Goal: Task Accomplishment & Management: Manage account settings

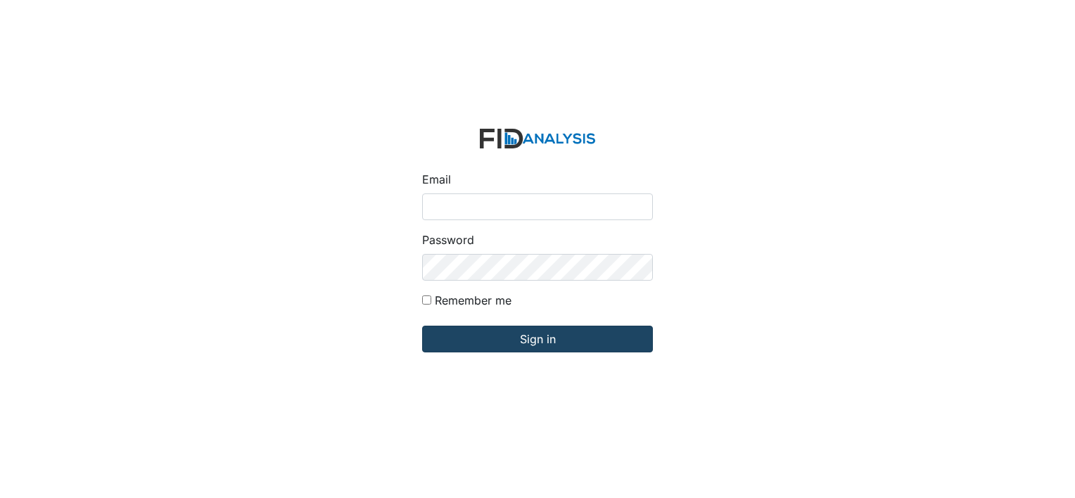
type input "[EMAIL_ADDRESS][DOMAIN_NAME]"
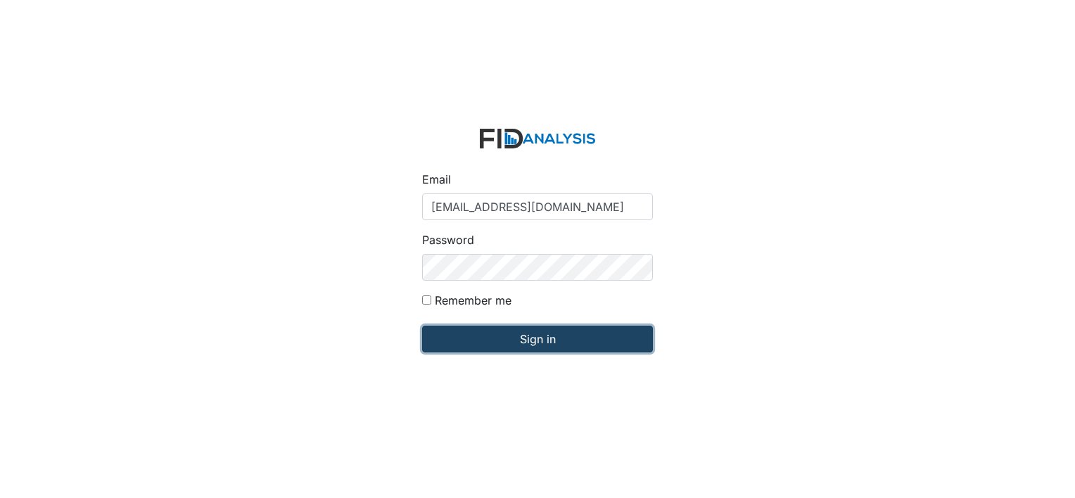
click at [554, 333] on input "Sign in" at bounding box center [537, 339] width 231 height 27
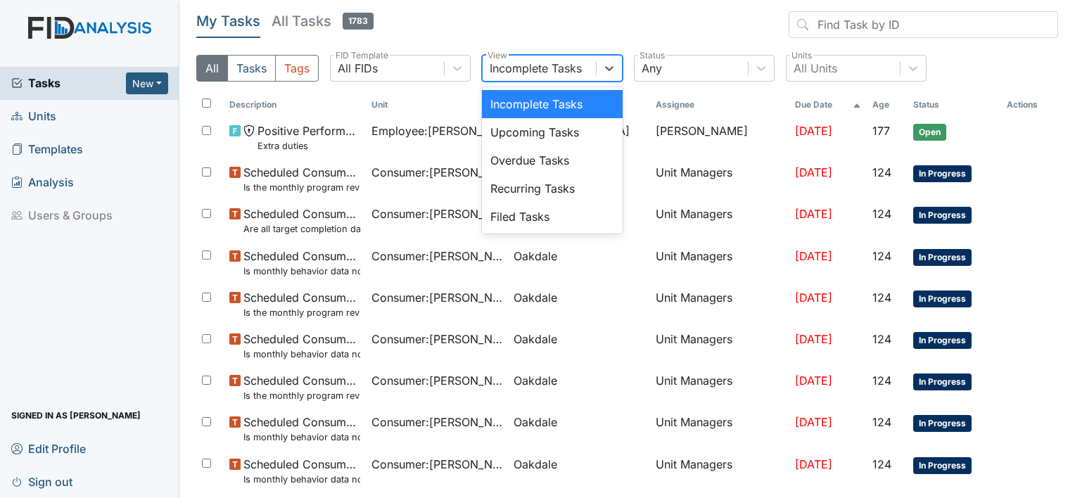
click at [574, 68] on div "Incomplete Tasks" at bounding box center [536, 68] width 92 height 17
click at [562, 228] on div "Filed Tasks" at bounding box center [552, 217] width 141 height 28
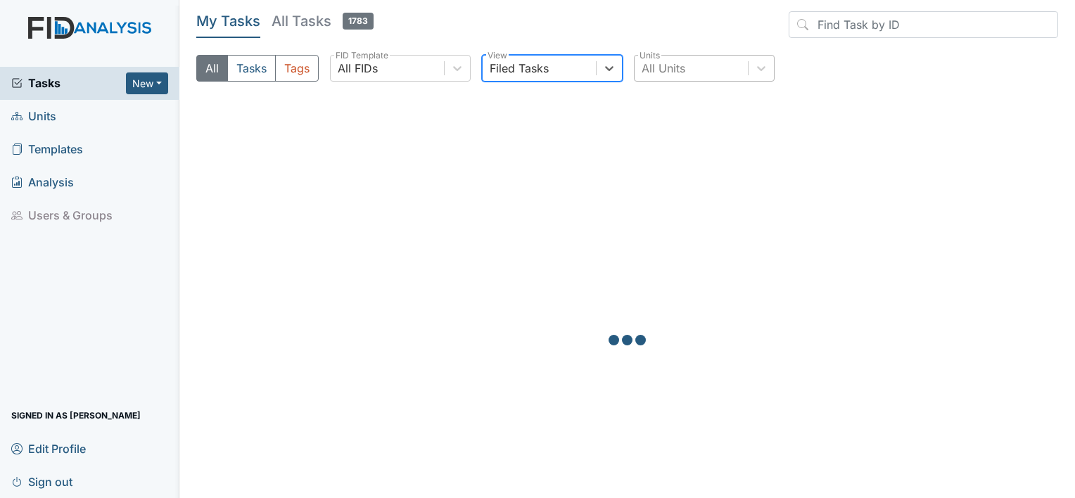
click at [696, 69] on div "All Units" at bounding box center [690, 68] width 113 height 25
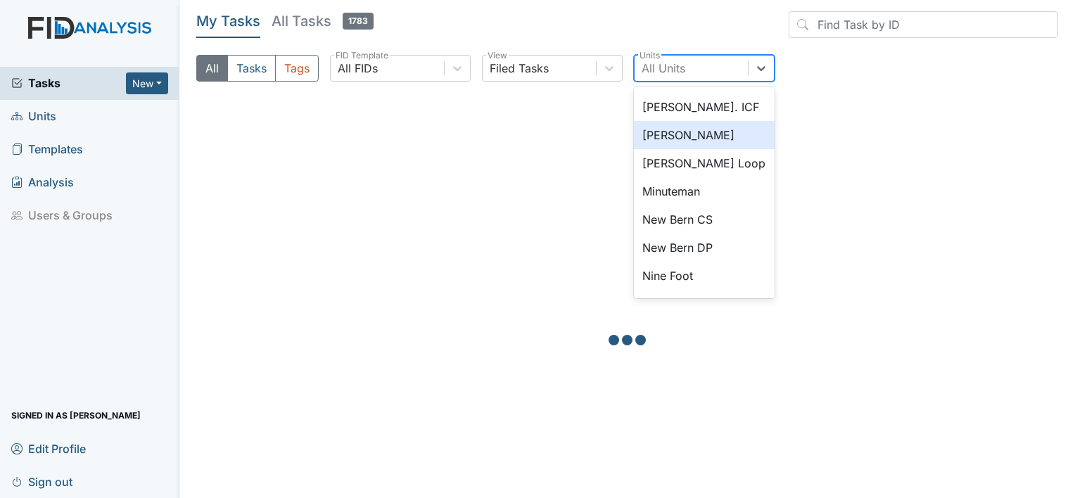
scroll to position [863, 0]
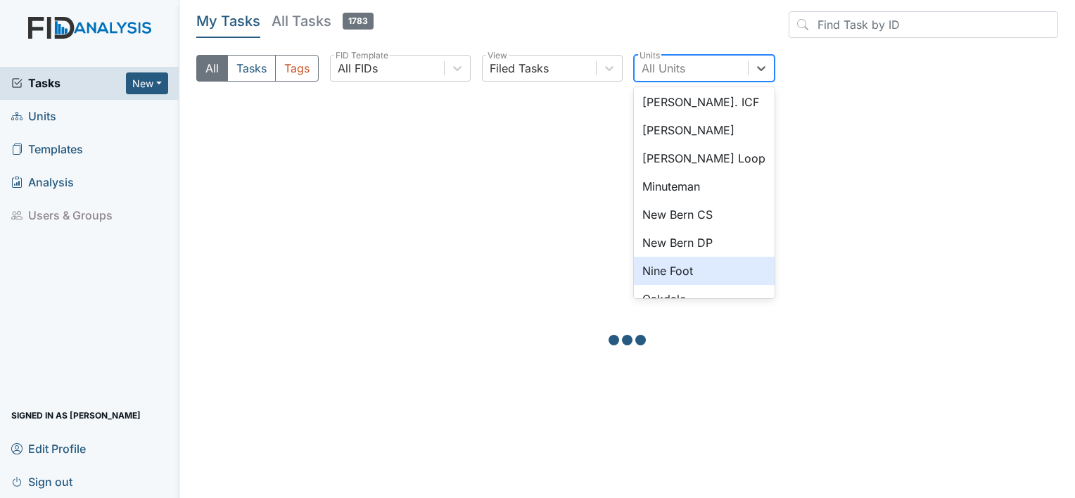
click at [701, 269] on div "Nine Foot" at bounding box center [704, 271] width 141 height 28
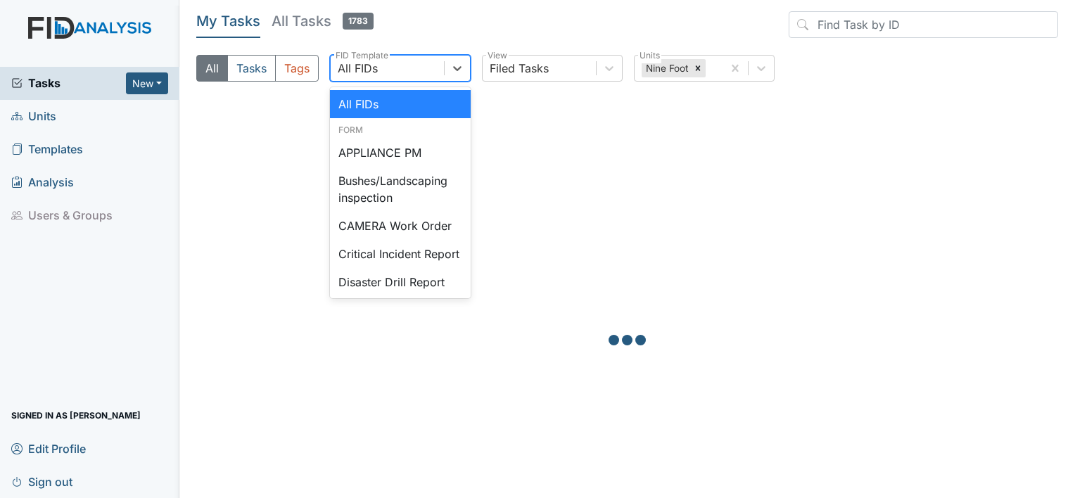
click at [339, 70] on div "All FIDs" at bounding box center [358, 68] width 40 height 17
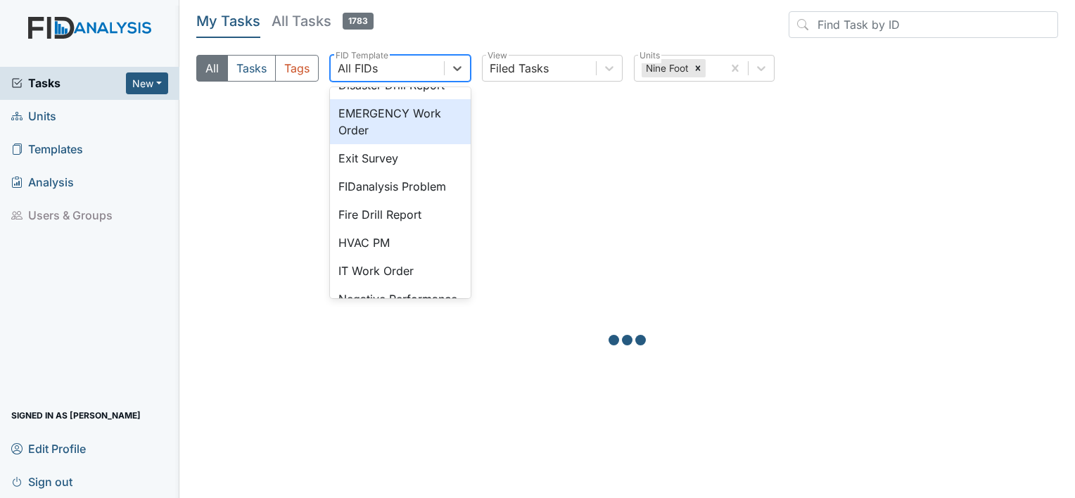
scroll to position [198, 0]
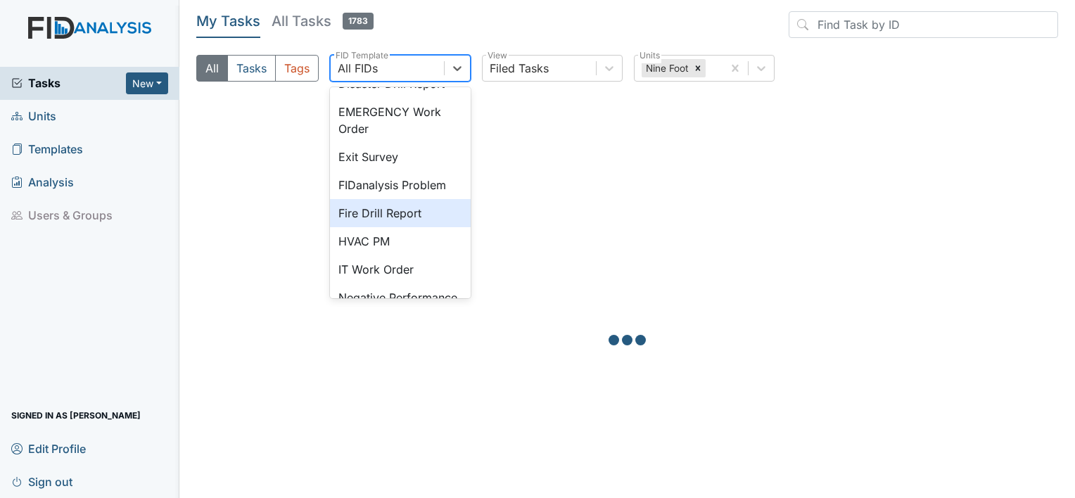
click at [378, 226] on div "Fire Drill Report" at bounding box center [400, 213] width 141 height 28
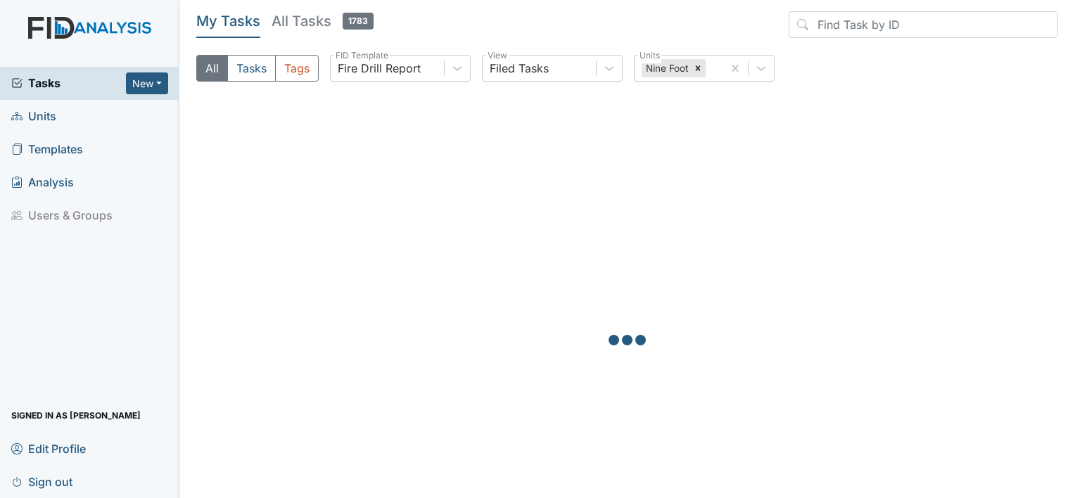
scroll to position [104, 0]
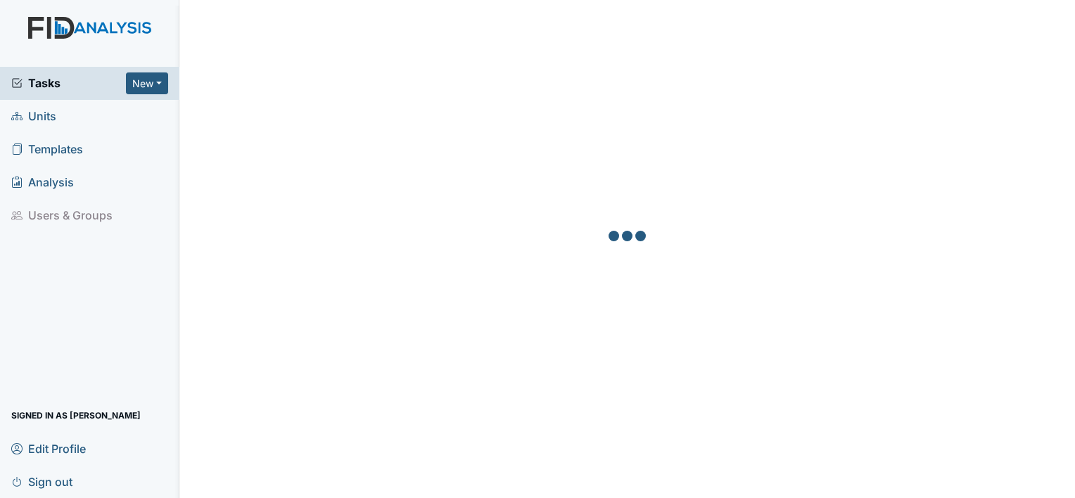
click at [736, 388] on div at bounding box center [627, 238] width 862 height 498
click at [786, 289] on div at bounding box center [627, 238] width 862 height 498
click at [140, 83] on button "New" at bounding box center [147, 83] width 42 height 22
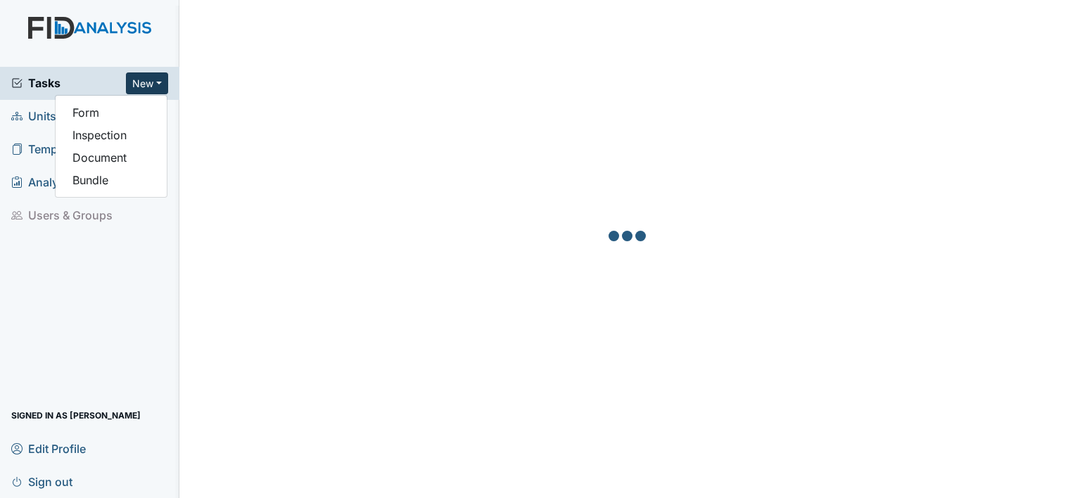
click at [75, 44] on img at bounding box center [89, 42] width 179 height 50
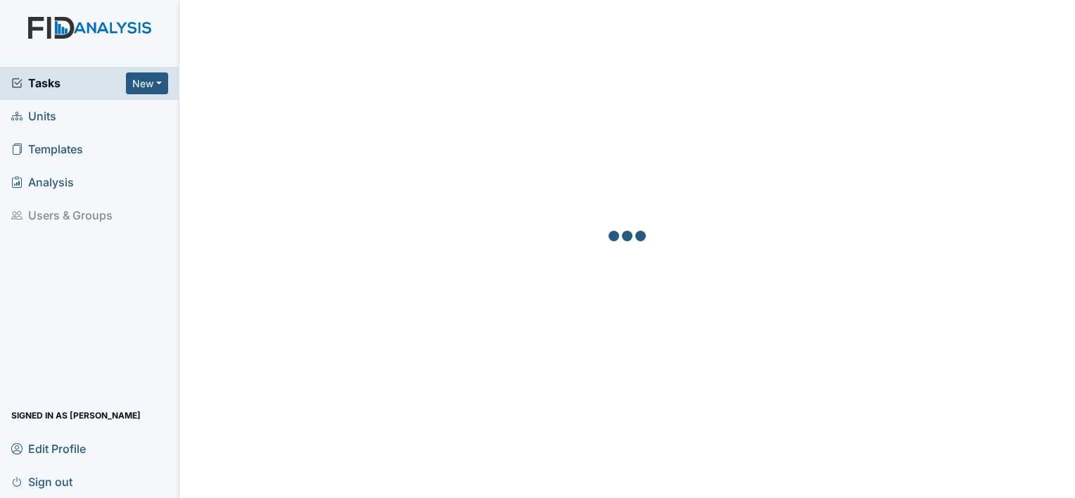
click at [49, 25] on img at bounding box center [89, 42] width 179 height 50
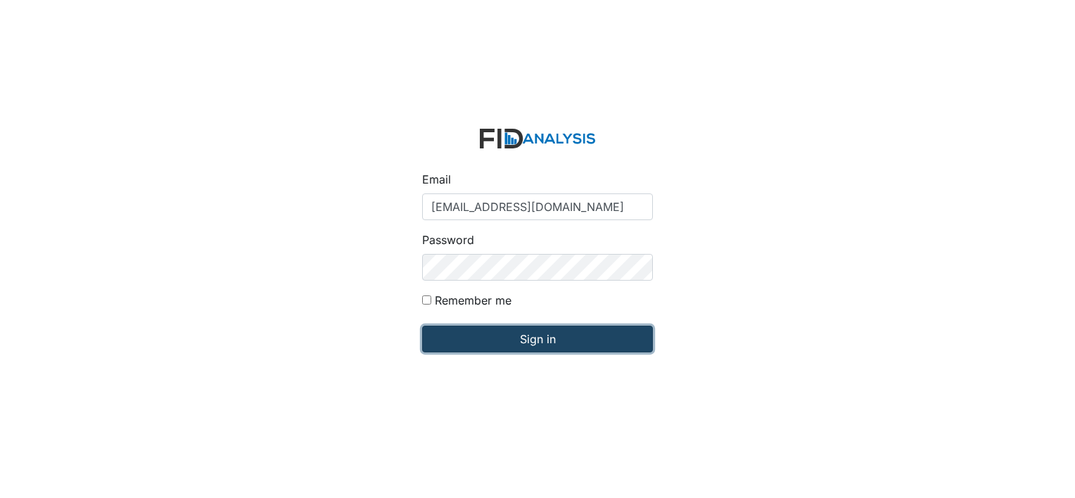
click at [503, 338] on input "Sign in" at bounding box center [537, 339] width 231 height 27
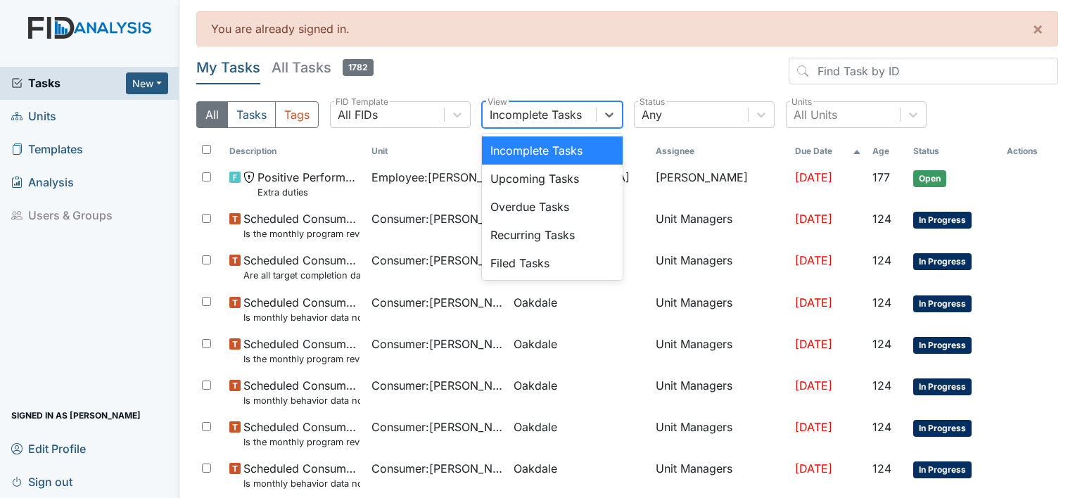
click at [566, 110] on div "Incomplete Tasks" at bounding box center [536, 114] width 92 height 17
click at [559, 264] on div "Filed Tasks" at bounding box center [552, 263] width 141 height 28
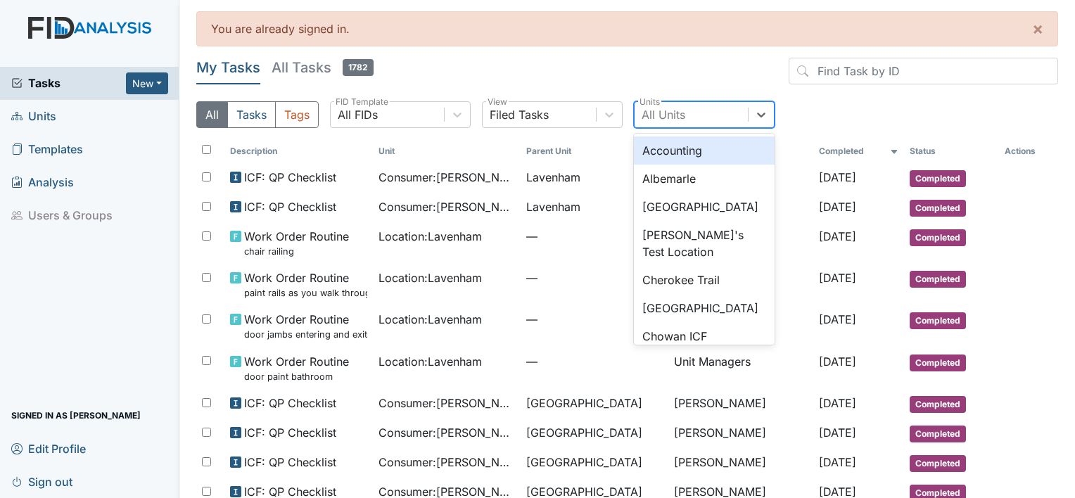
click at [735, 104] on div "All Units" at bounding box center [690, 114] width 113 height 25
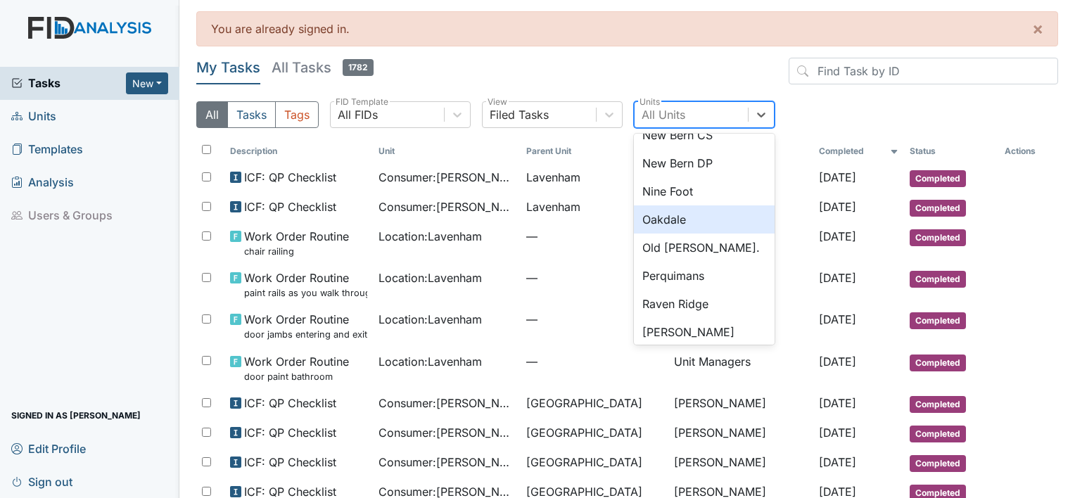
scroll to position [982, 0]
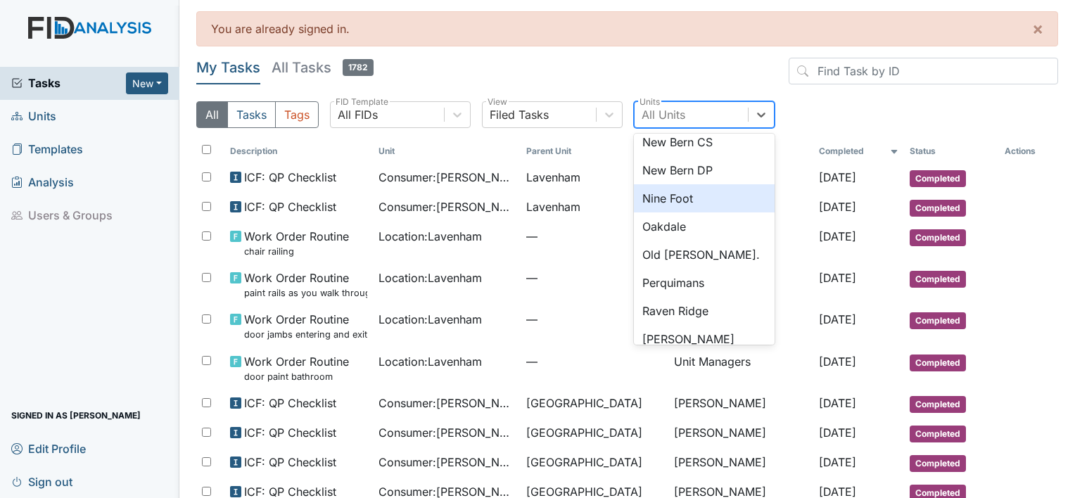
click at [700, 195] on div "Nine Foot" at bounding box center [704, 198] width 141 height 28
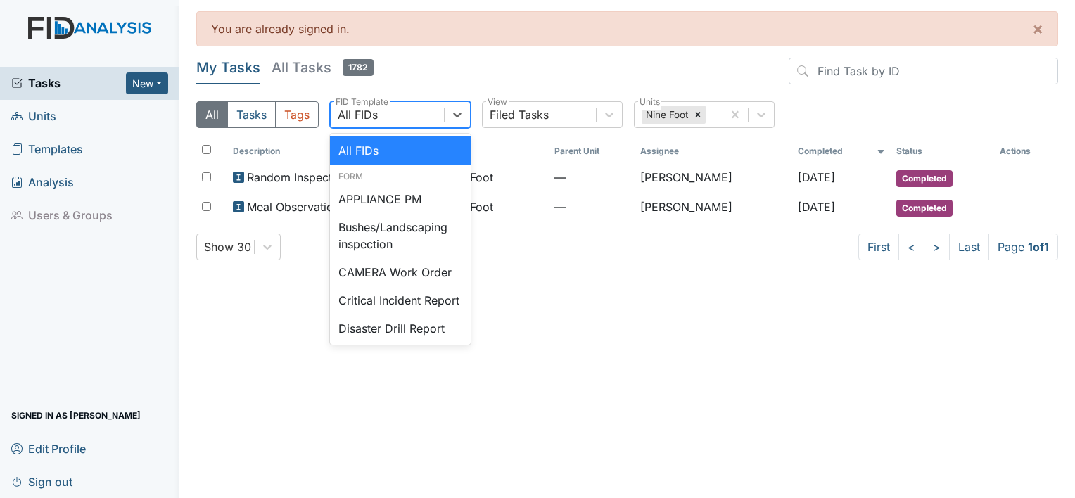
click at [395, 110] on div "All FIDs" at bounding box center [387, 114] width 113 height 25
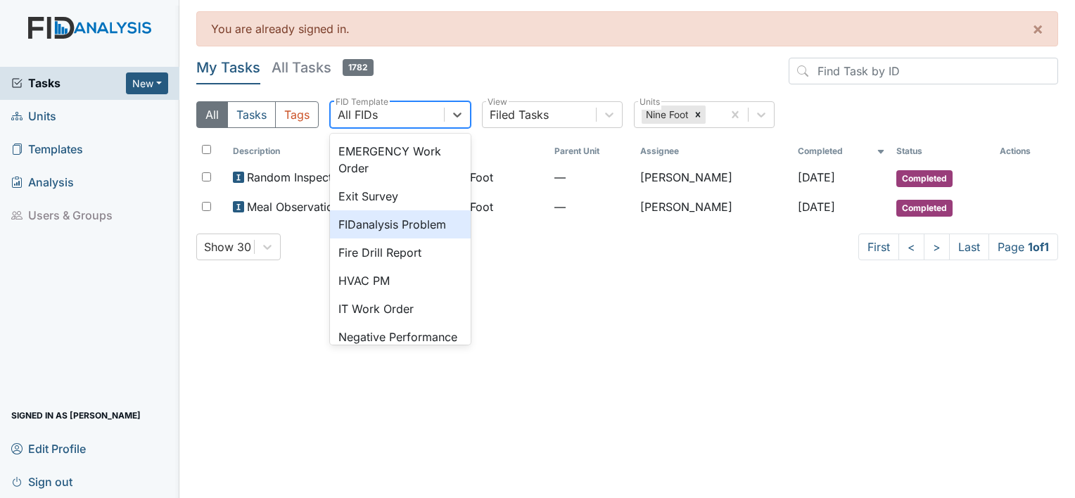
scroll to position [205, 0]
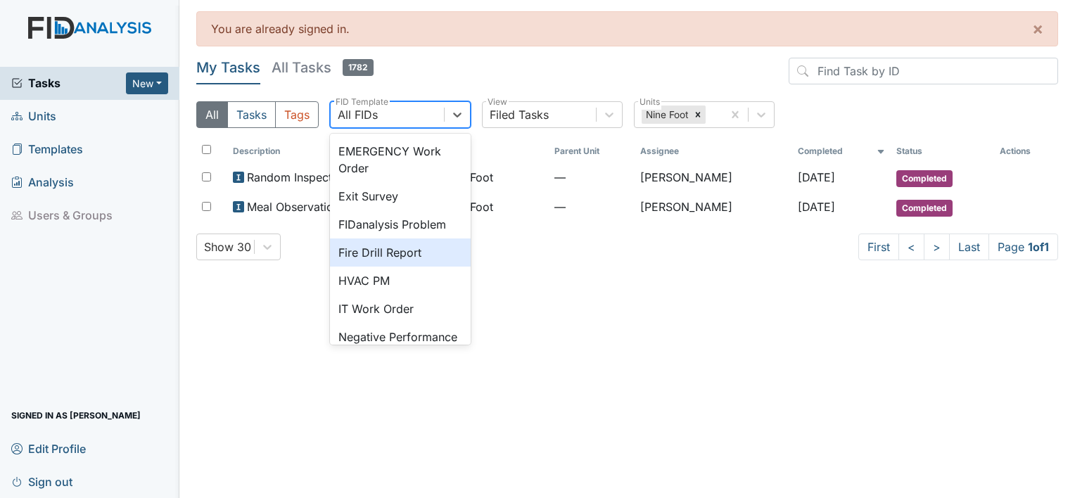
click at [399, 267] on div "Fire Drill Report" at bounding box center [400, 252] width 141 height 28
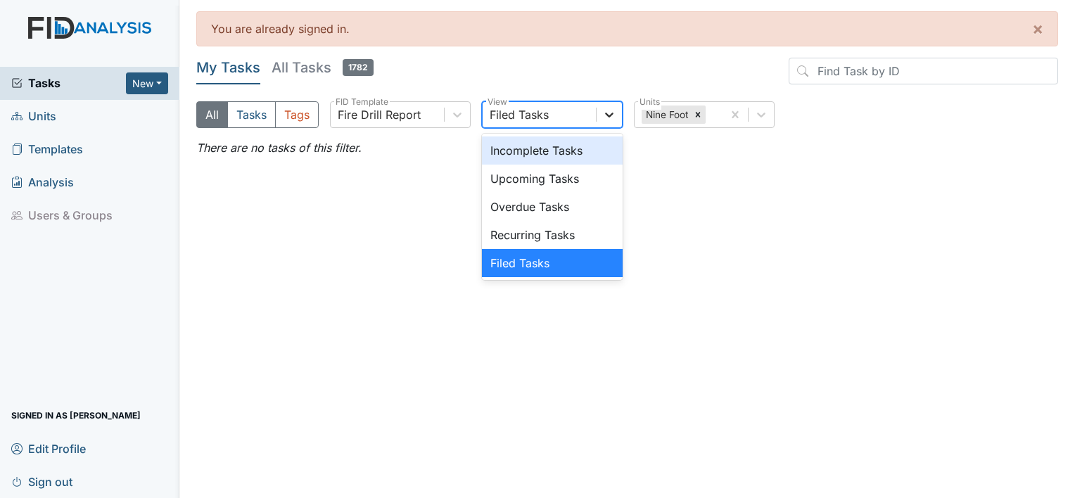
click at [607, 115] on icon at bounding box center [609, 115] width 14 height 14
click at [556, 155] on div "Incomplete Tasks" at bounding box center [552, 150] width 141 height 28
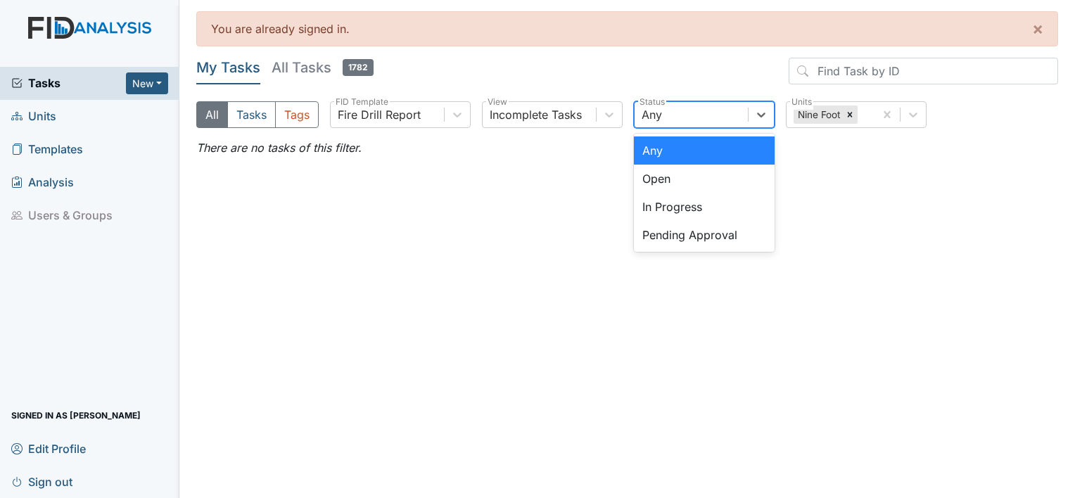
click at [677, 118] on div "Any" at bounding box center [690, 114] width 113 height 25
click at [604, 151] on div "My Tasks All Tasks 1782 All Tasks Tags Fire Drill Report FID Template Incomplet…" at bounding box center [627, 107] width 862 height 98
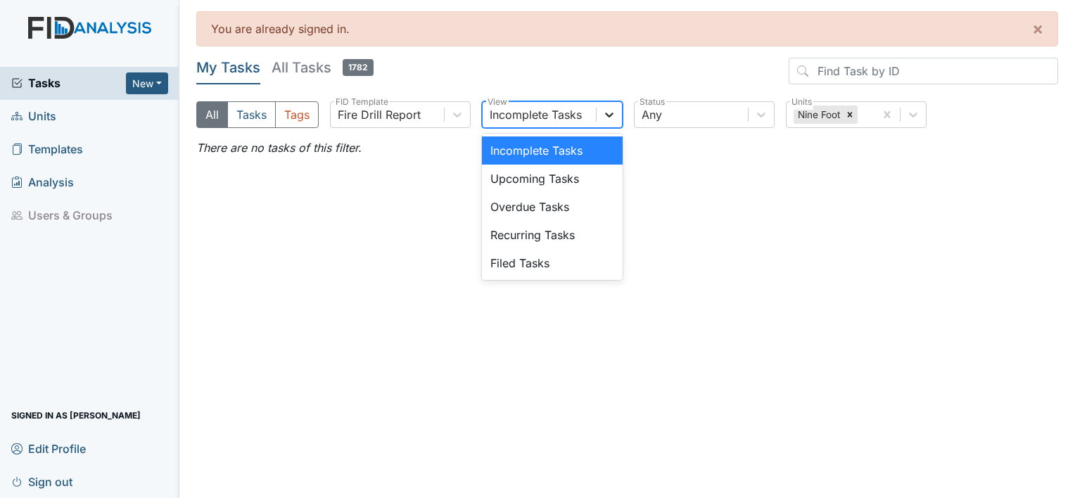
click at [613, 115] on icon at bounding box center [609, 115] width 14 height 14
click at [578, 219] on div "Overdue Tasks" at bounding box center [552, 207] width 141 height 28
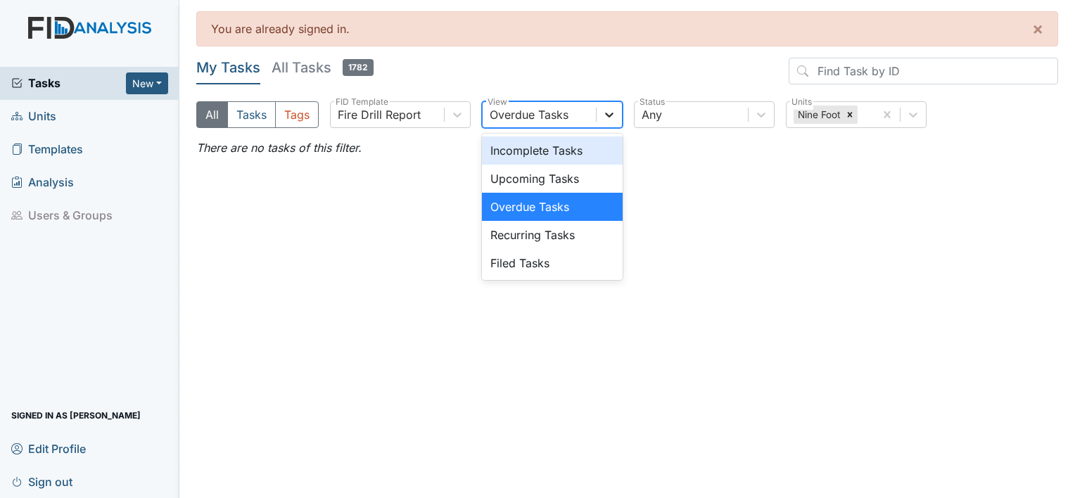
click at [613, 118] on icon at bounding box center [609, 115] width 14 height 14
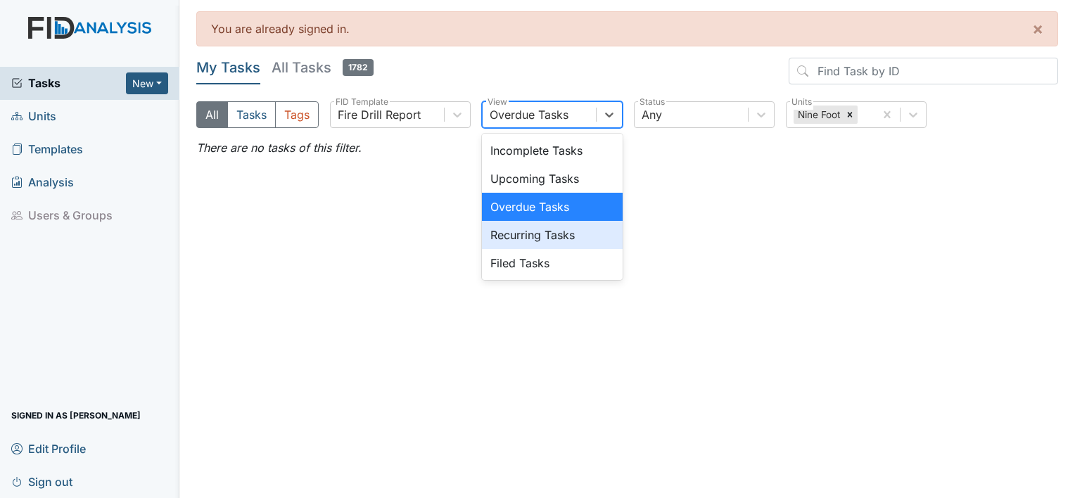
click at [574, 234] on div "Recurring Tasks" at bounding box center [552, 235] width 141 height 28
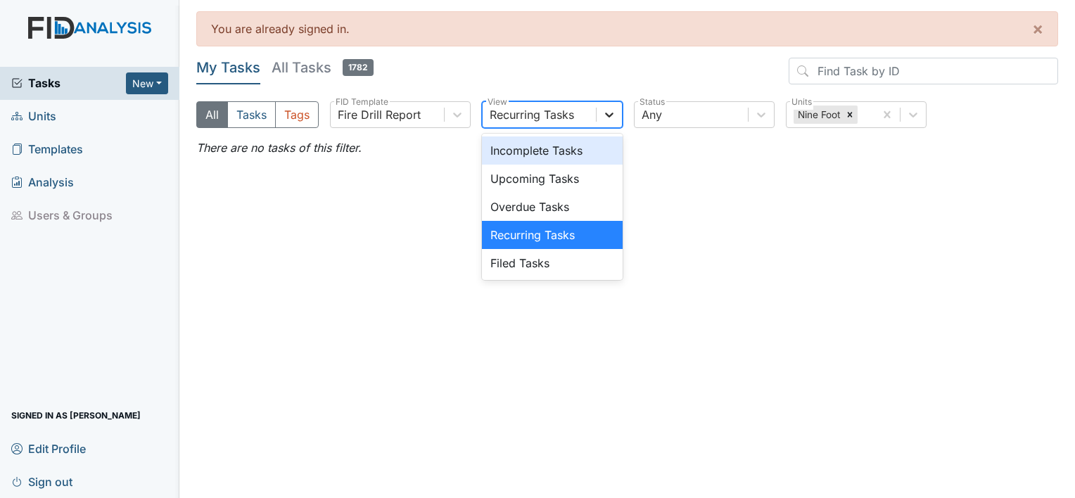
click at [604, 120] on icon at bounding box center [609, 115] width 14 height 14
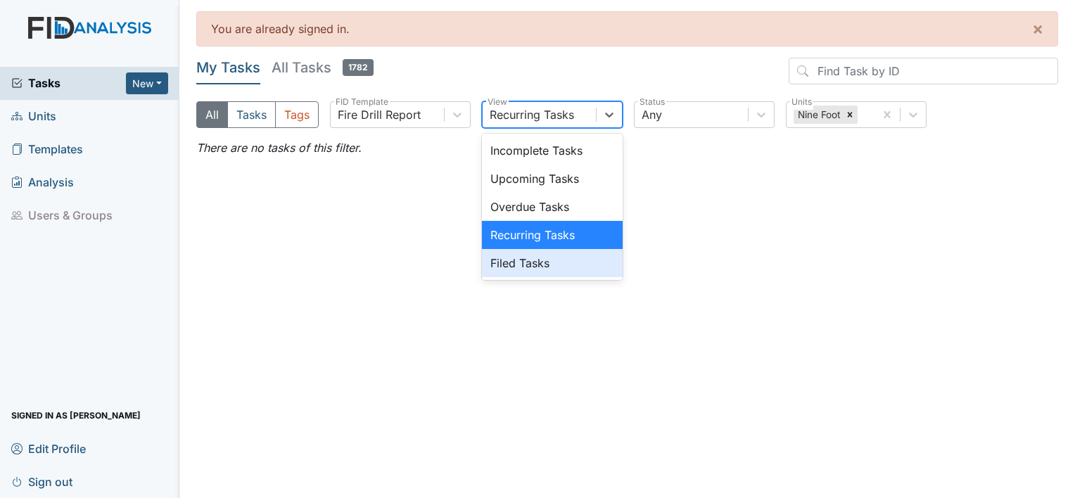
click at [557, 259] on div "Filed Tasks" at bounding box center [552, 263] width 141 height 28
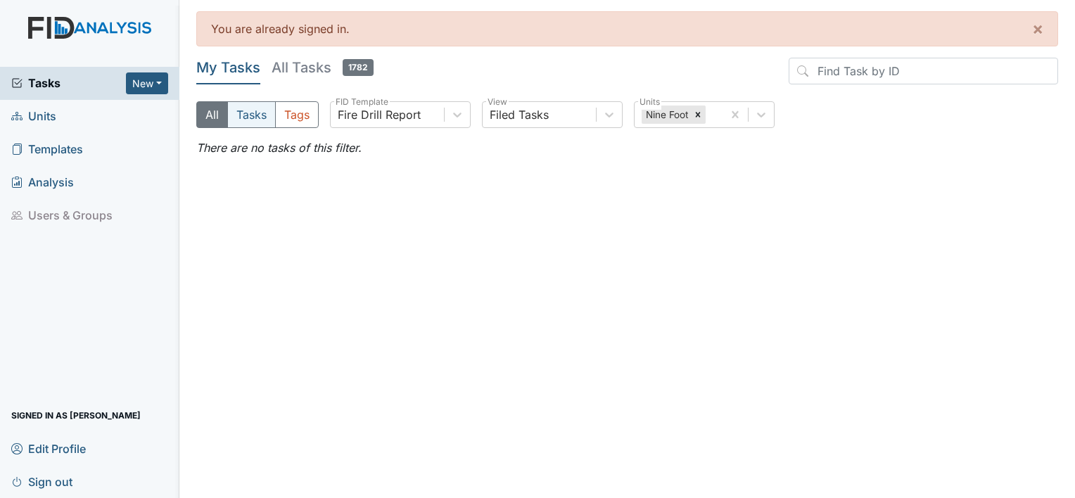
click at [244, 121] on button "Tasks" at bounding box center [251, 114] width 49 height 27
click at [300, 117] on button "Tags" at bounding box center [297, 114] width 44 height 27
click at [304, 58] on h5 "All Tasks 1782" at bounding box center [323, 68] width 102 height 20
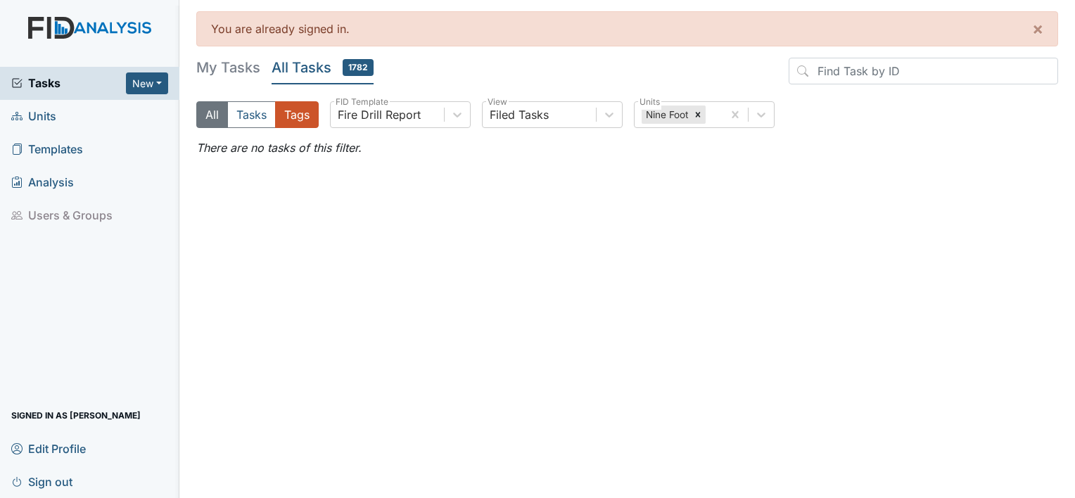
click at [217, 110] on button "All" at bounding box center [212, 114] width 32 height 27
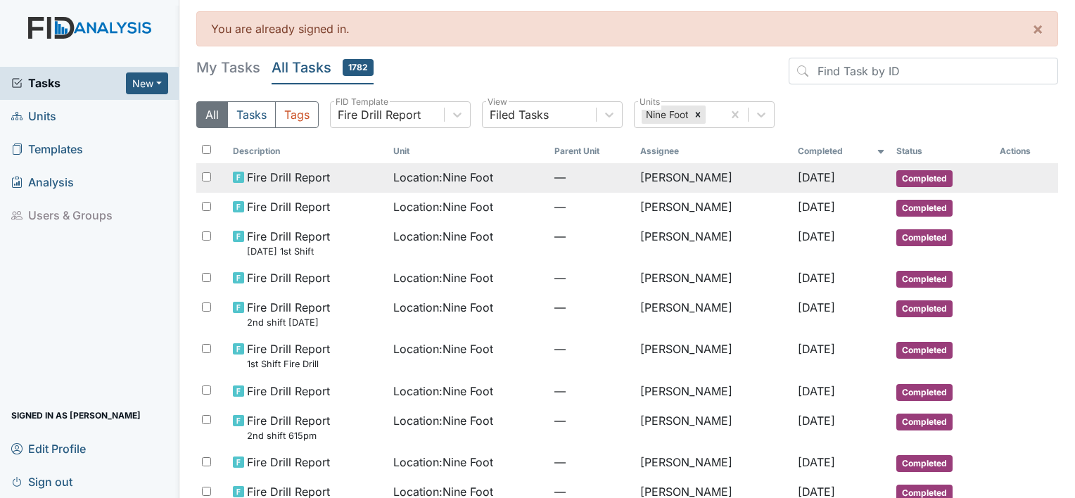
click at [682, 175] on td "[PERSON_NAME]" at bounding box center [713, 178] width 158 height 30
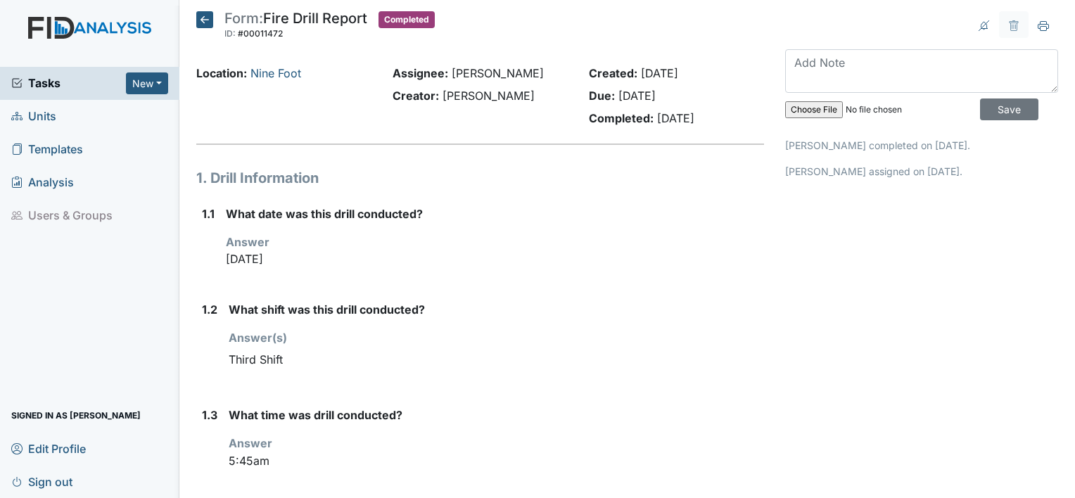
click at [205, 23] on icon at bounding box center [204, 19] width 17 height 17
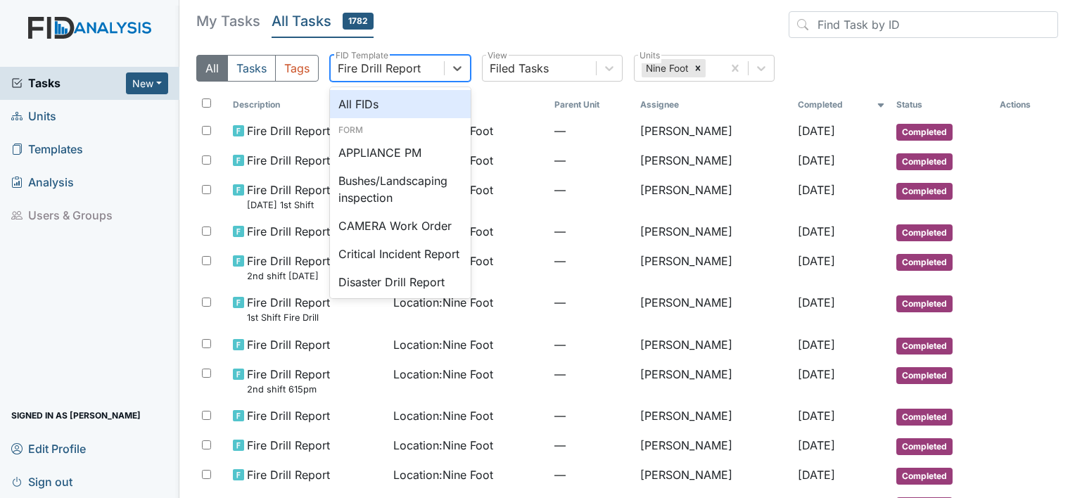
click at [416, 68] on div "Fire Drill Report" at bounding box center [379, 68] width 83 height 17
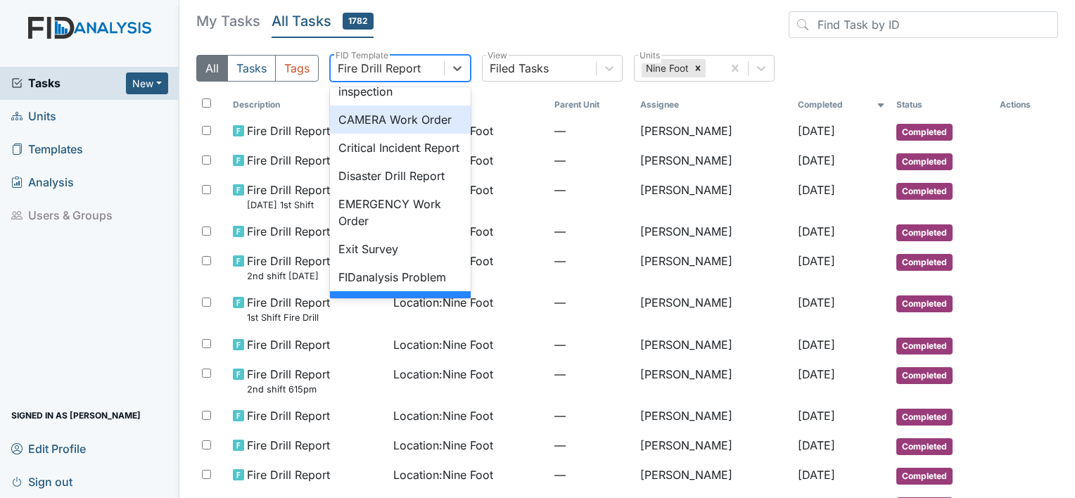
scroll to position [107, 0]
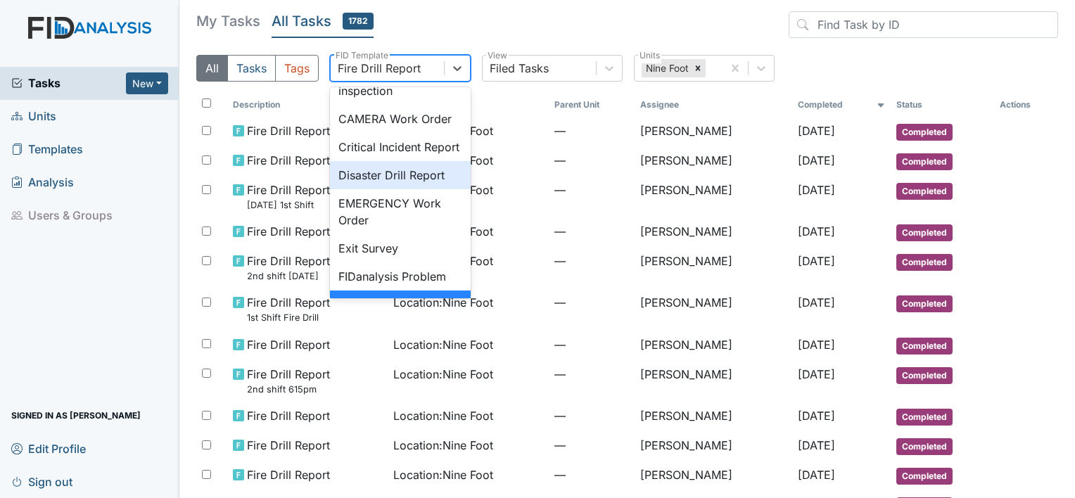
click at [426, 188] on div "Disaster Drill Report" at bounding box center [400, 175] width 141 height 28
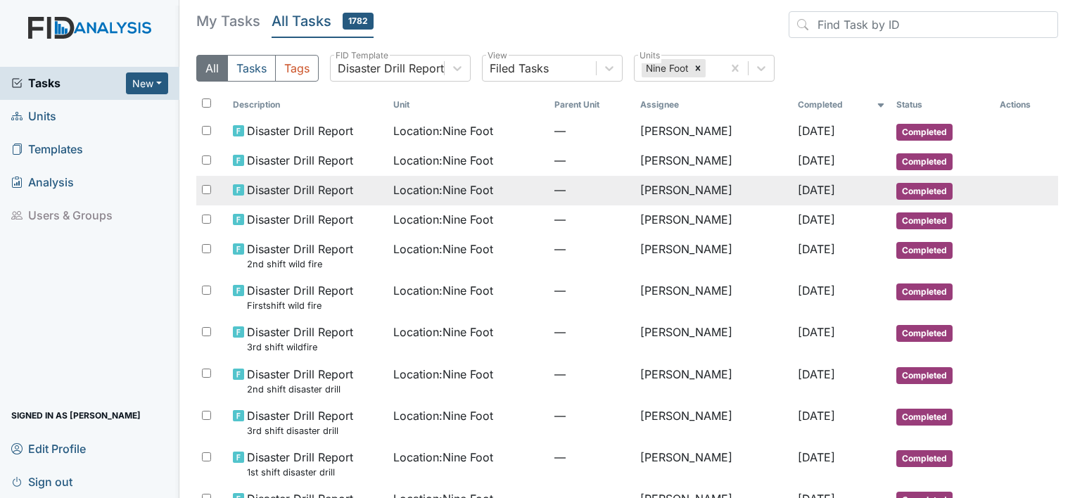
click at [664, 190] on td "[PERSON_NAME]" at bounding box center [713, 191] width 158 height 30
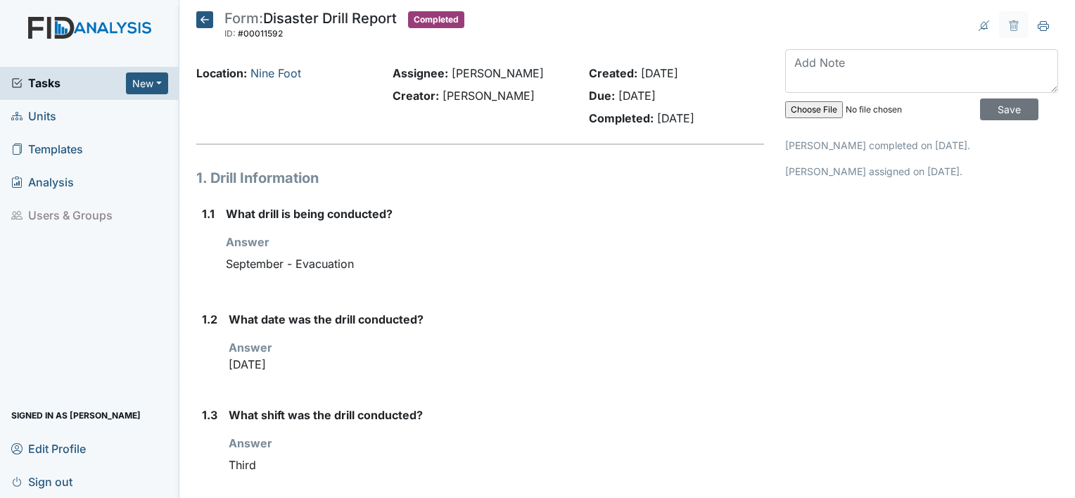
click at [206, 26] on icon at bounding box center [204, 19] width 17 height 17
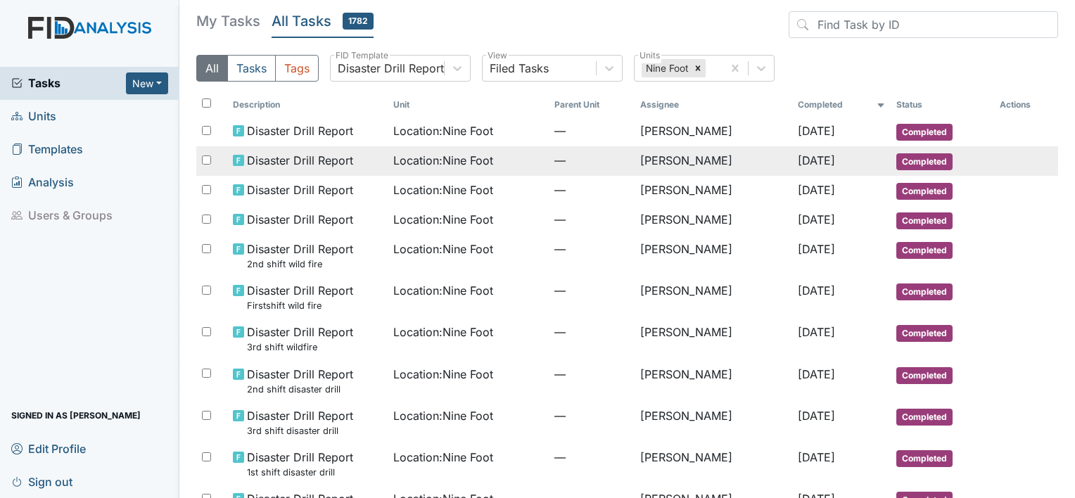
click at [474, 163] on span "Location : Nine Foot" at bounding box center [443, 160] width 100 height 17
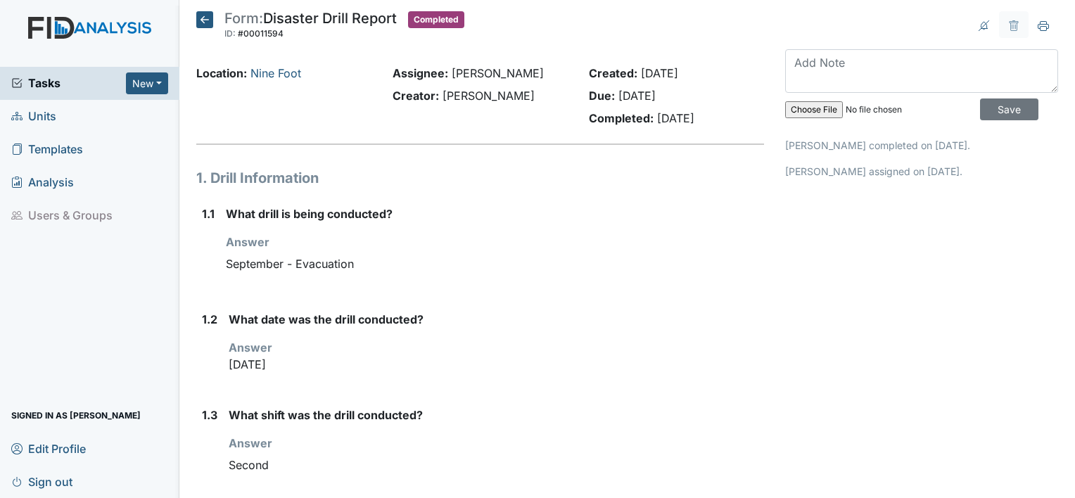
click at [205, 21] on icon at bounding box center [204, 19] width 17 height 17
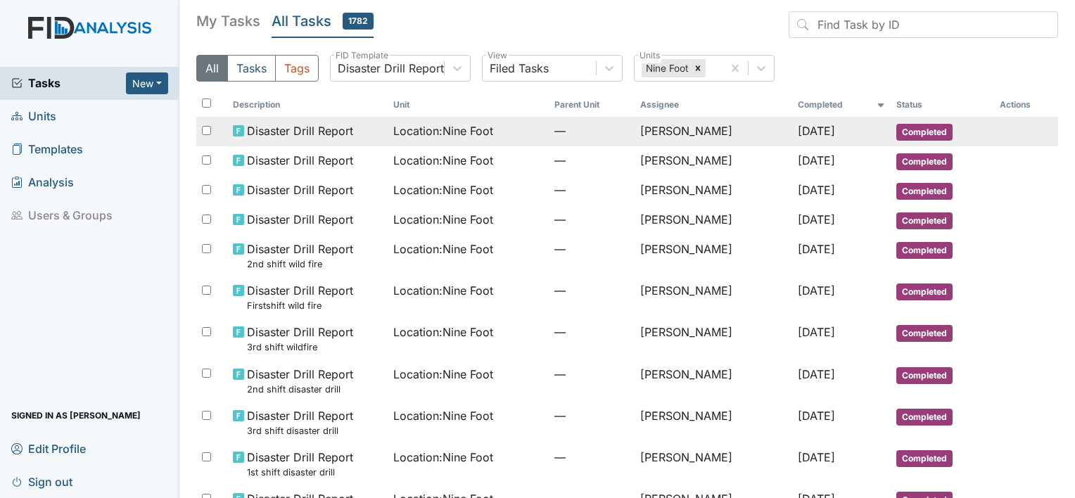
click at [666, 122] on td "[PERSON_NAME]" at bounding box center [713, 132] width 158 height 30
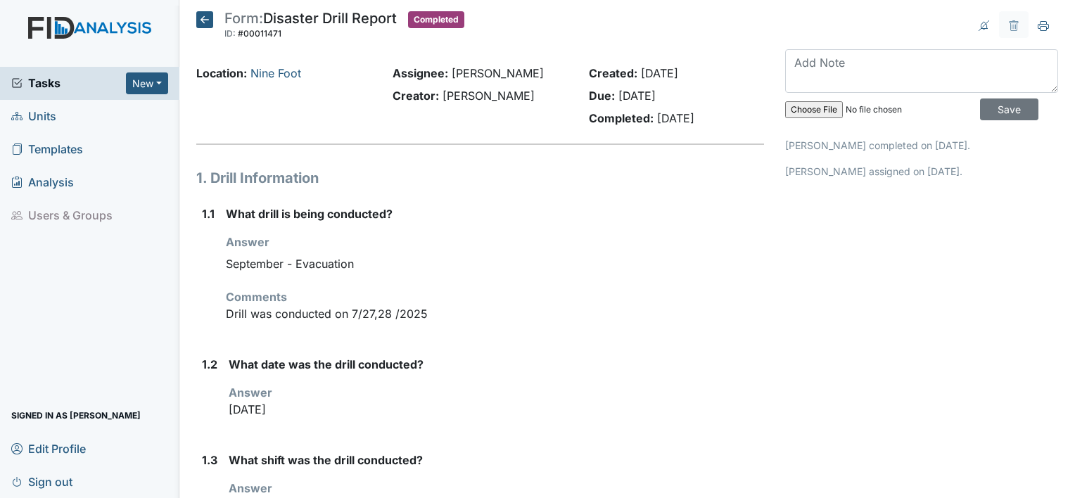
click at [205, 25] on icon at bounding box center [204, 19] width 17 height 17
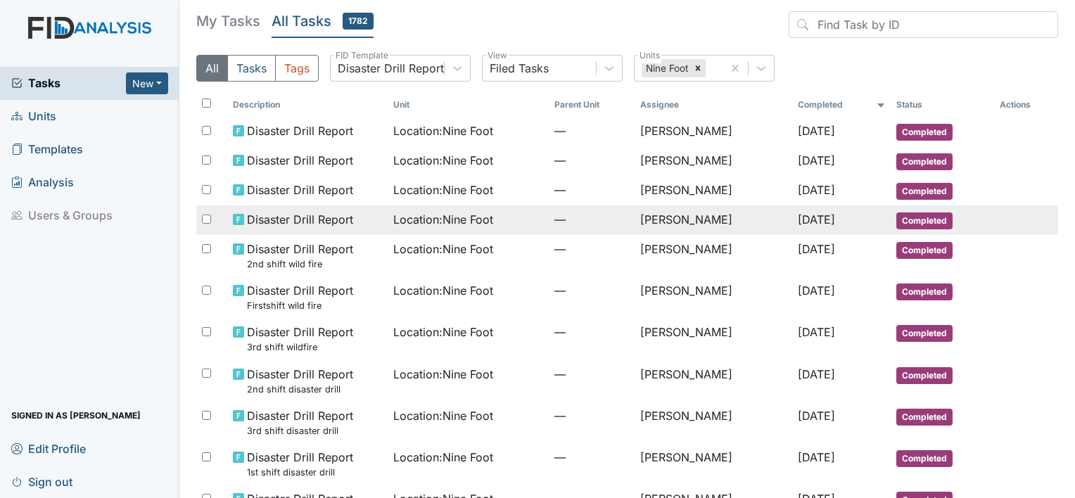
click at [436, 222] on span "Location : Nine Foot" at bounding box center [443, 219] width 100 height 17
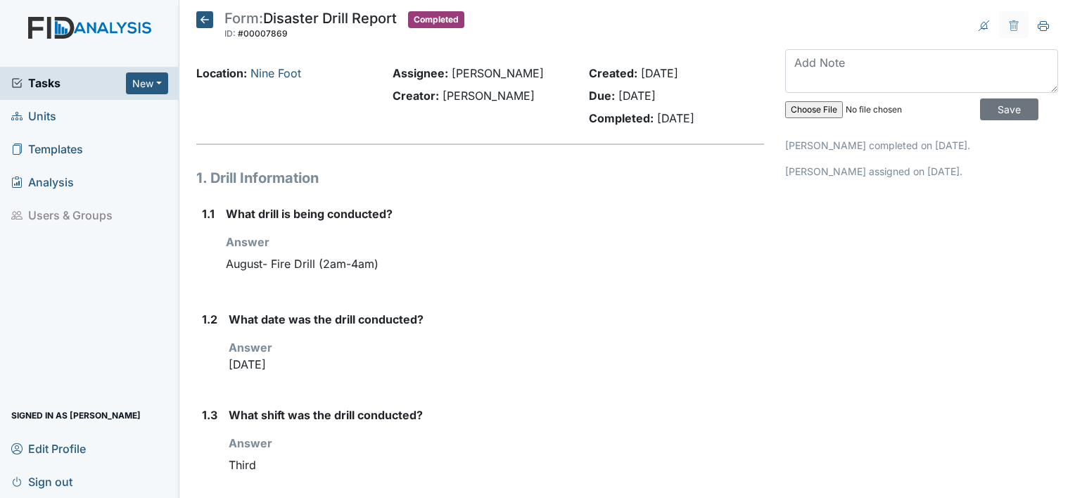
click at [203, 17] on icon at bounding box center [204, 19] width 17 height 17
